Goal: Task Accomplishment & Management: Use online tool/utility

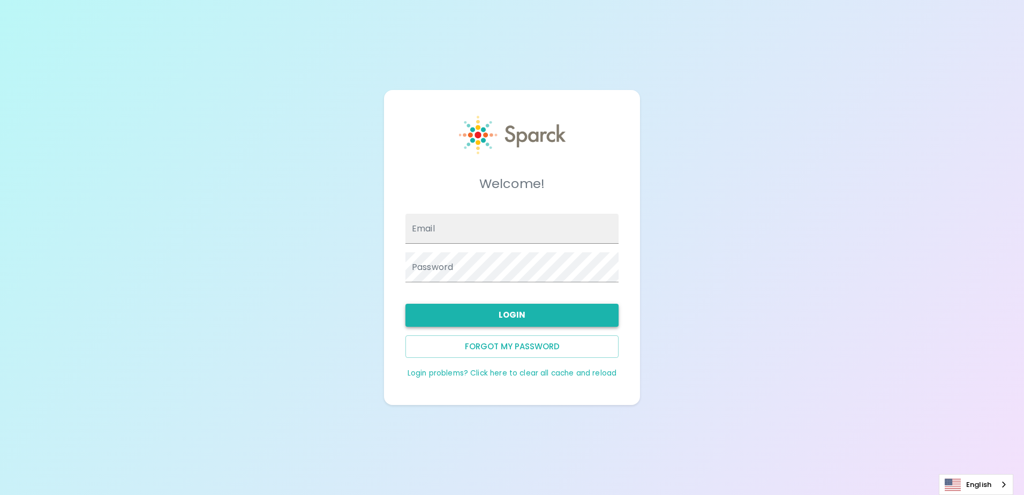
type input "[EMAIL_ADDRESS][DOMAIN_NAME]"
click at [419, 315] on button "Login" at bounding box center [511, 315] width 213 height 22
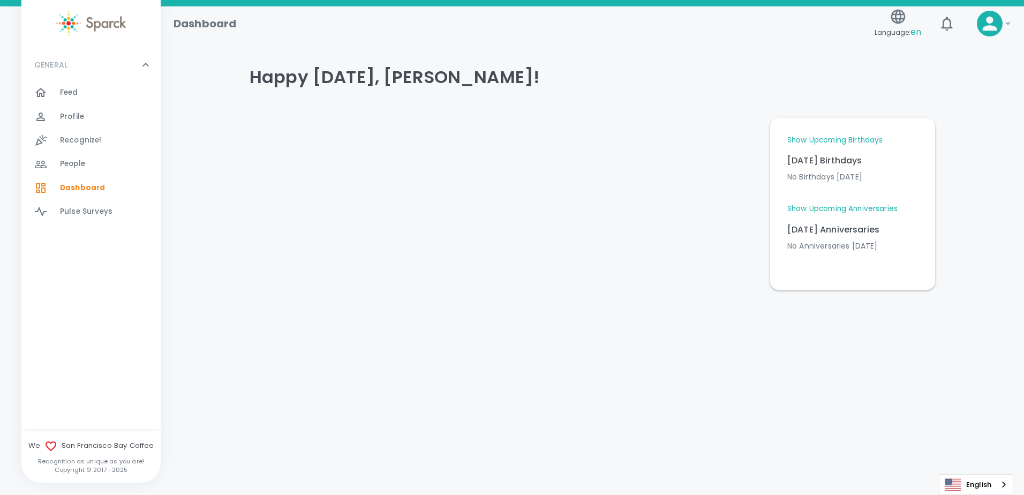
click at [464, 179] on div at bounding box center [501, 199] width 520 height 180
click at [52, 95] on div at bounding box center [47, 92] width 26 height 13
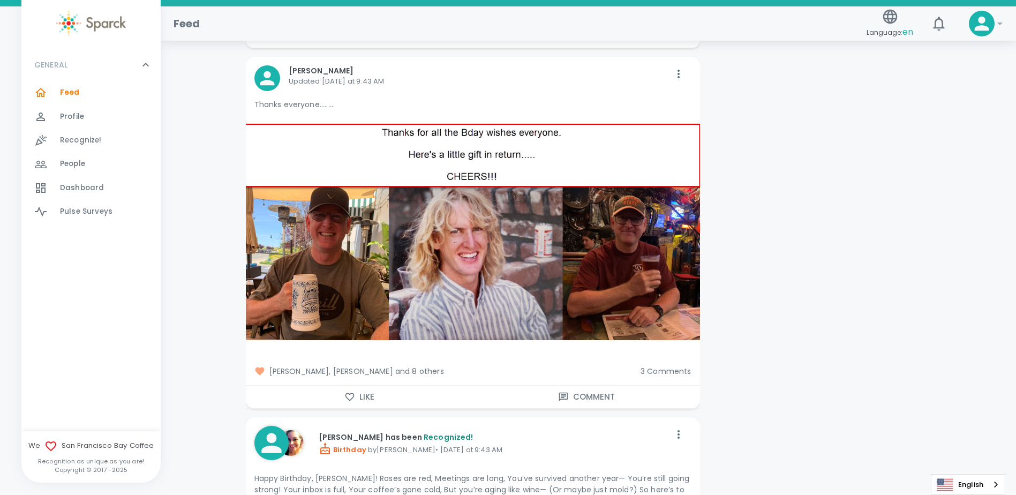
scroll to position [3265, 0]
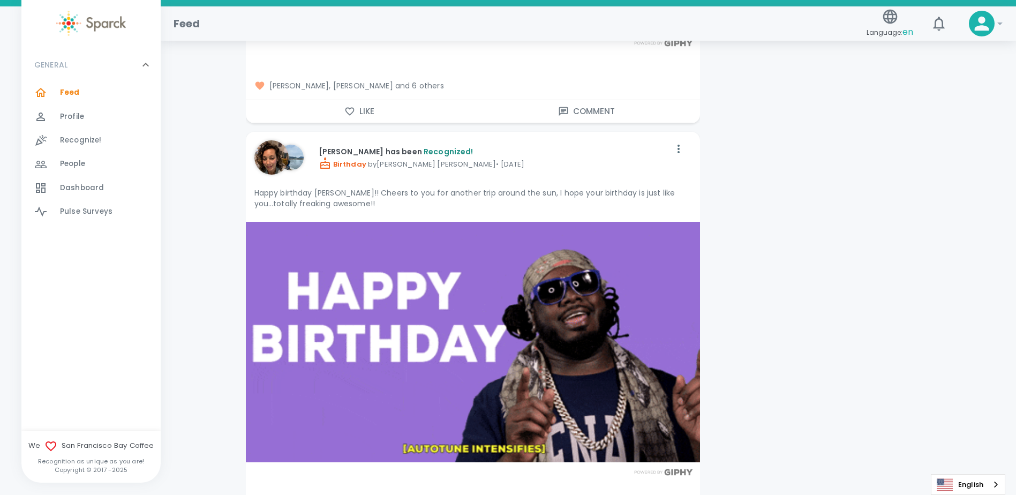
scroll to position [11402, 0]
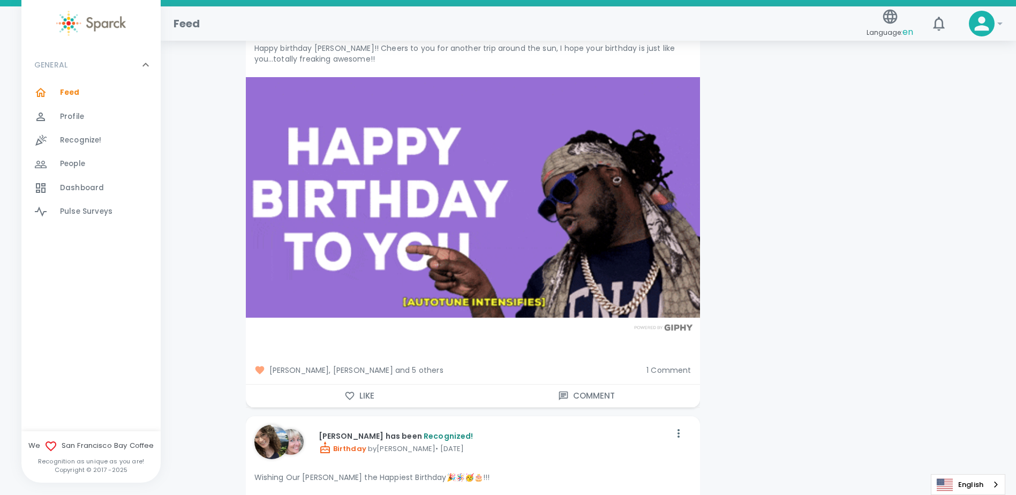
click at [160, 223] on div "Pulse Surveys 0" at bounding box center [90, 212] width 139 height 24
